Goal: Task Accomplishment & Management: Manage account settings

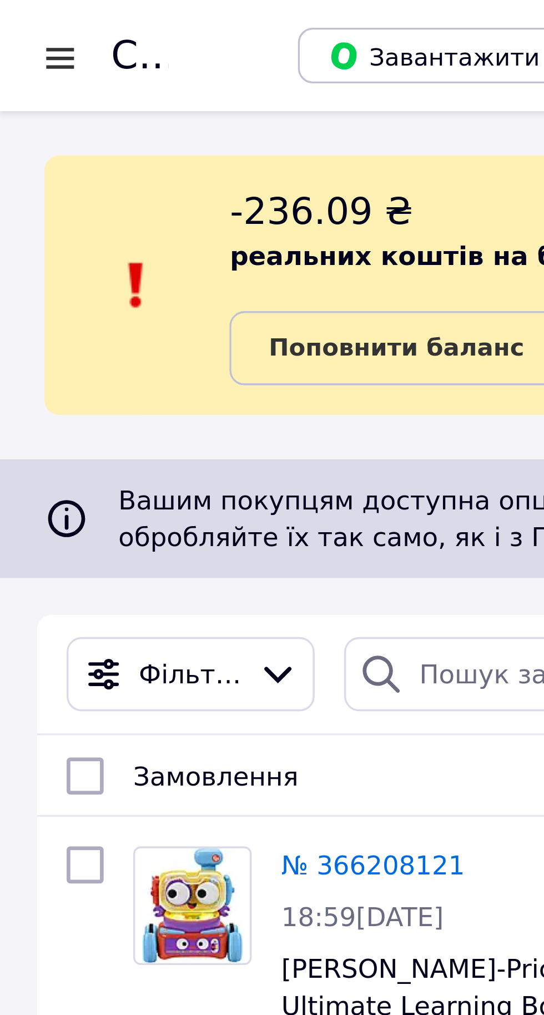
click at [18, 21] on div at bounding box center [18, 17] width 14 height 11
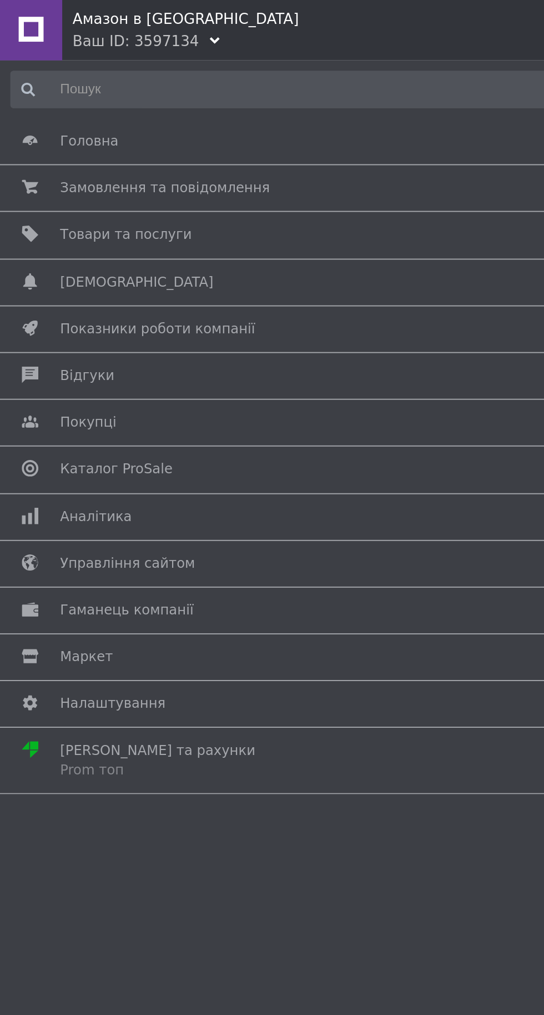
click at [159, 127] on span "Товари та послуги" at bounding box center [270, 127] width 476 height 10
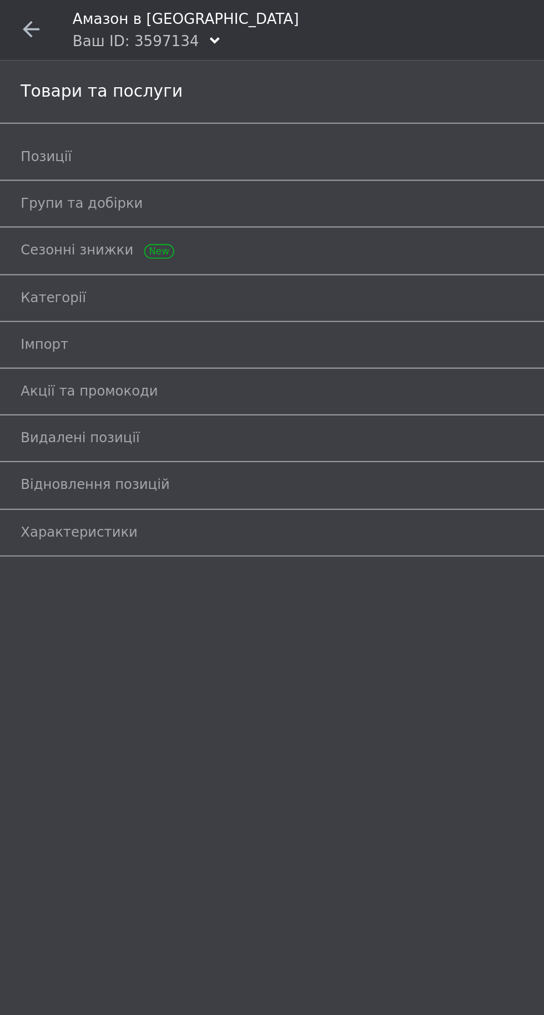
click at [174, 89] on span "Позиції" at bounding box center [259, 85] width 497 height 10
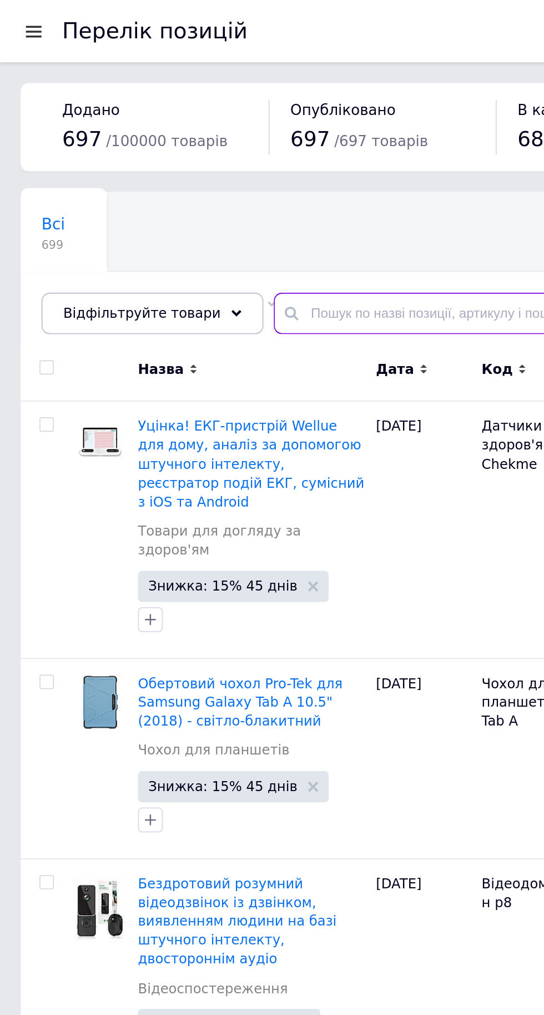
click at [223, 159] on input "text" at bounding box center [334, 168] width 375 height 22
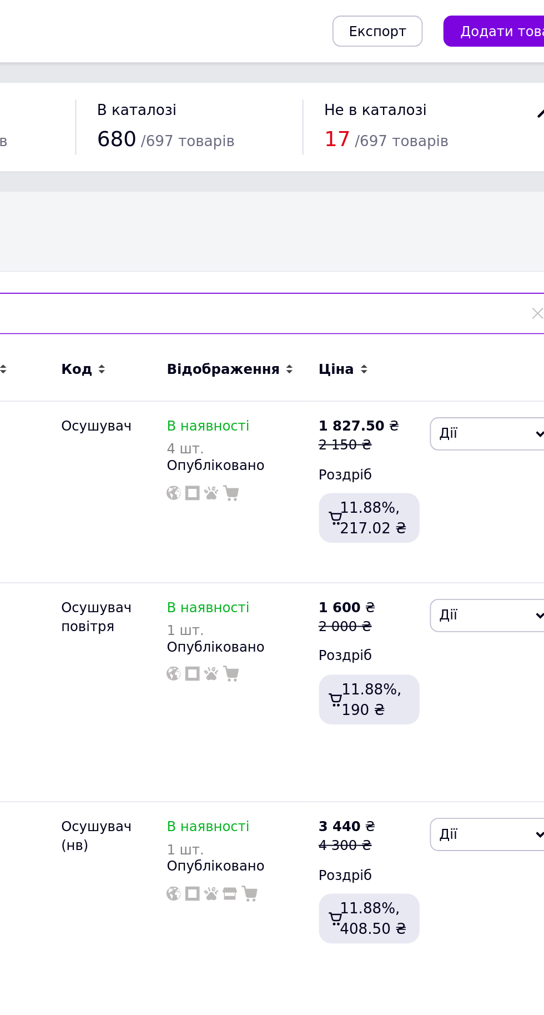
type input "Осушувач"
